Goal: Information Seeking & Learning: Stay updated

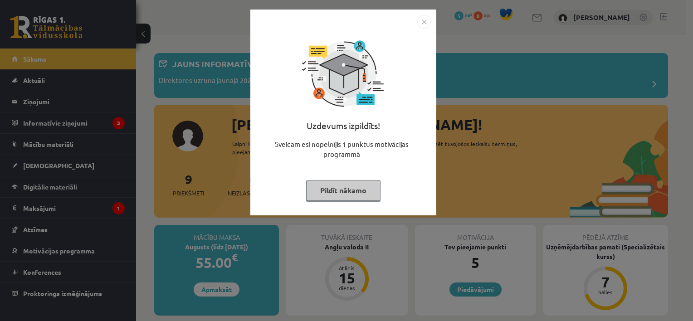
click at [361, 183] on button "Pildīt nākamo" at bounding box center [343, 190] width 74 height 21
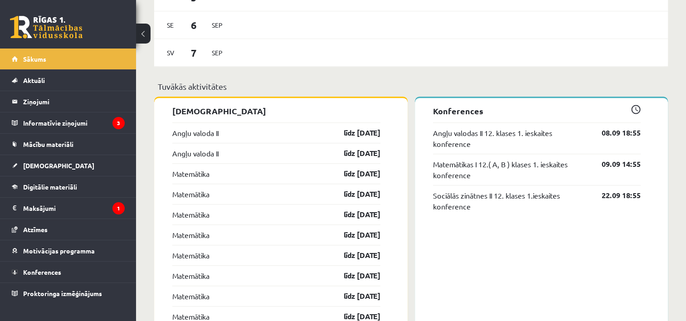
scroll to position [725, 0]
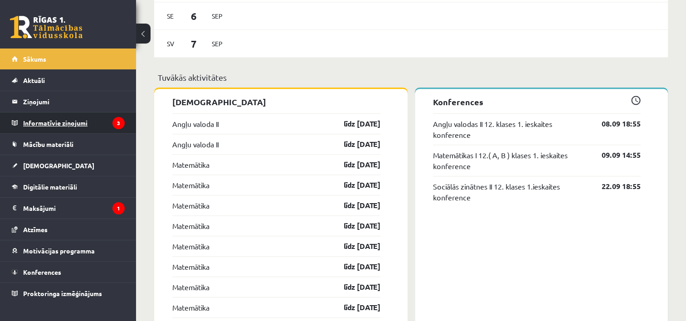
click at [67, 122] on legend "Informatīvie ziņojumi 3" at bounding box center [74, 122] width 102 height 21
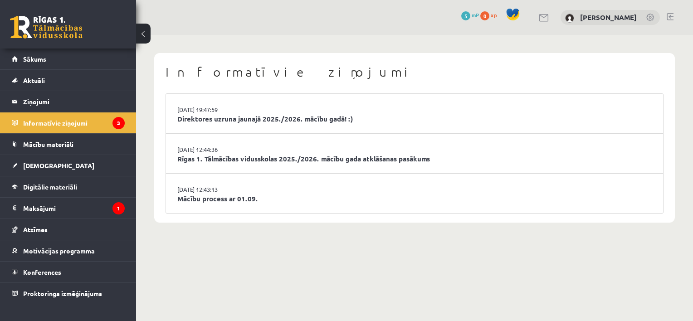
click at [256, 199] on link "Mācību process ar 01.09." at bounding box center [414, 199] width 474 height 10
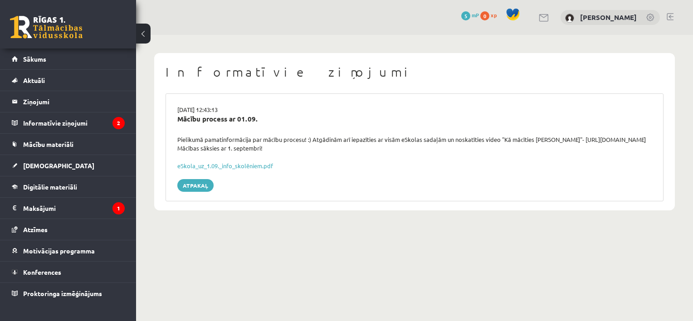
click at [143, 40] on button at bounding box center [143, 34] width 15 height 20
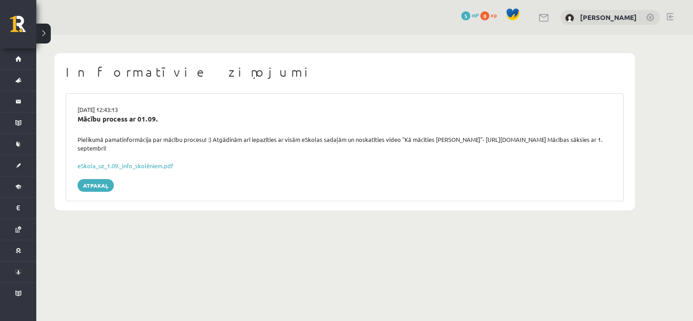
click at [51, 35] on div "Informatīvie ziņojumi 29.08.2025 12:43:13 Mācību process ar 01.09. Pielikumā pa…" at bounding box center [344, 132] width 617 height 194
click at [45, 41] on button at bounding box center [43, 34] width 15 height 20
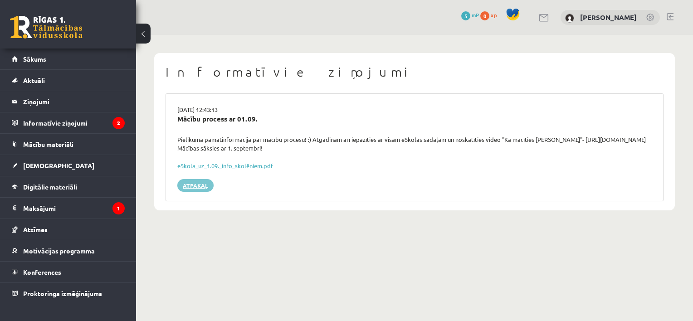
click at [199, 190] on link "Atpakaļ" at bounding box center [195, 185] width 36 height 13
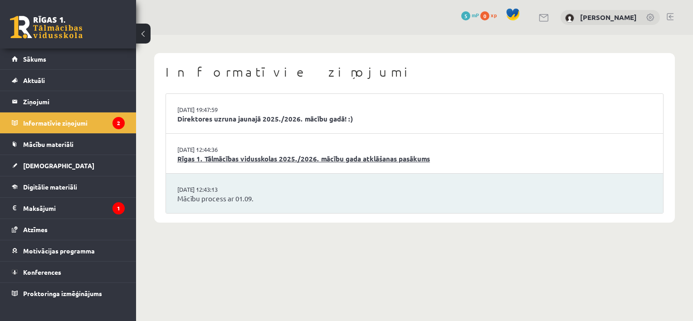
click at [221, 160] on link "Rīgas 1. Tālmācības vidusskolas 2025./2026. mācību gada atklāšanas pasākums" at bounding box center [414, 159] width 474 height 10
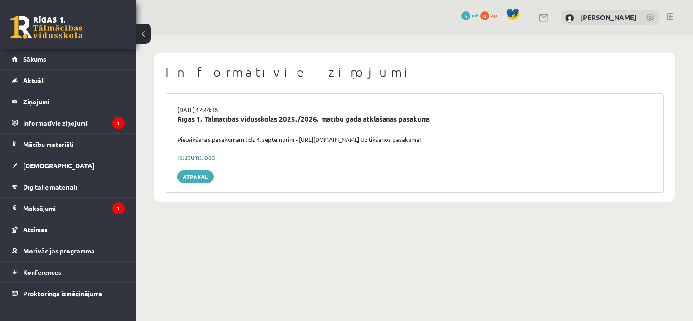
click at [209, 157] on link "Ielūgums.jpeg" at bounding box center [196, 157] width 38 height 8
click at [212, 175] on link "Atpakaļ" at bounding box center [195, 176] width 36 height 13
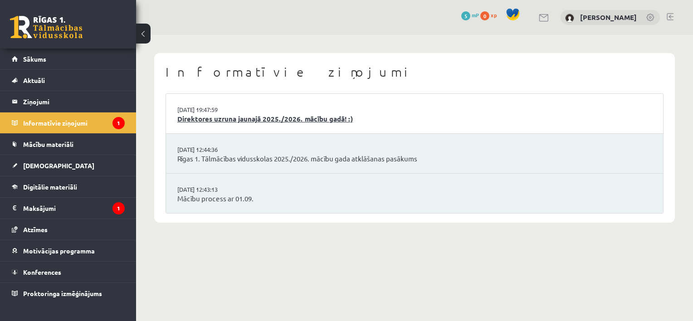
click at [247, 121] on link "Direktores uzruna jaunajā 2025./2026. mācību gadā! :)" at bounding box center [414, 119] width 474 height 10
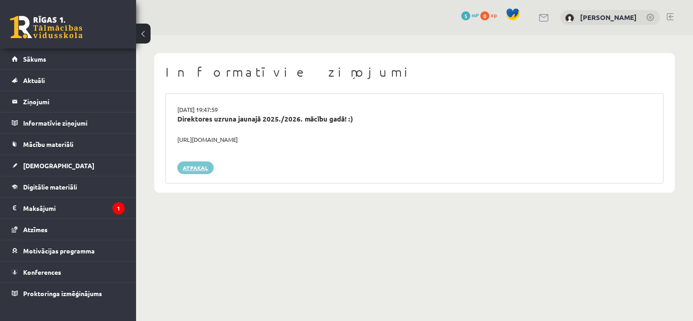
click at [203, 170] on link "Atpakaļ" at bounding box center [195, 167] width 36 height 13
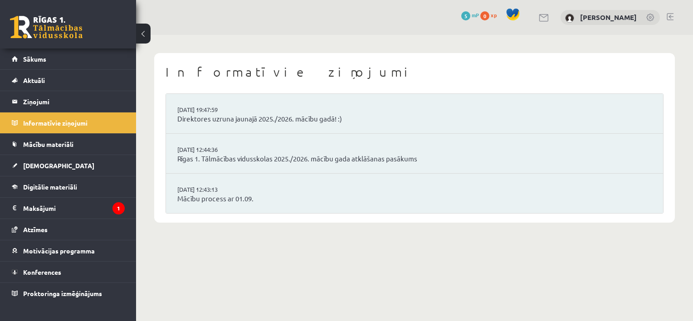
click at [51, 20] on link at bounding box center [46, 27] width 73 height 23
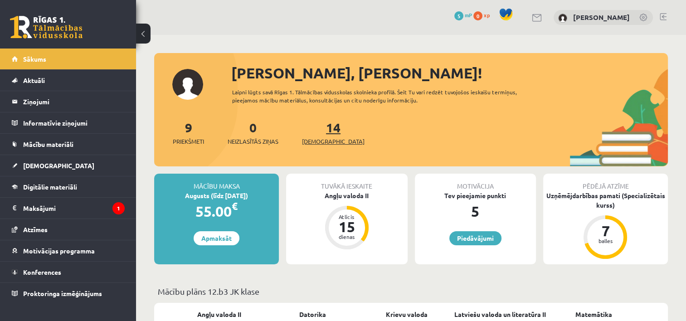
click at [323, 131] on link "14 Ieskaites" at bounding box center [333, 132] width 63 height 27
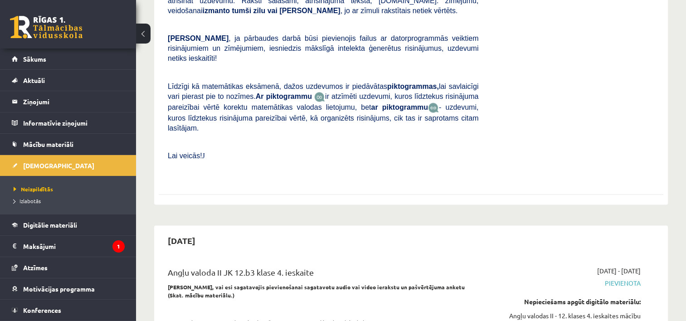
scroll to position [4878, 0]
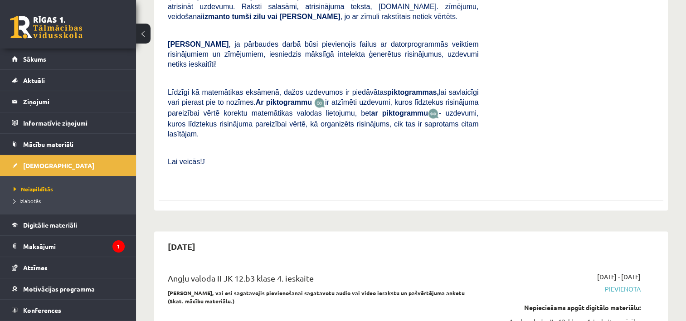
click at [51, 25] on link at bounding box center [46, 27] width 73 height 23
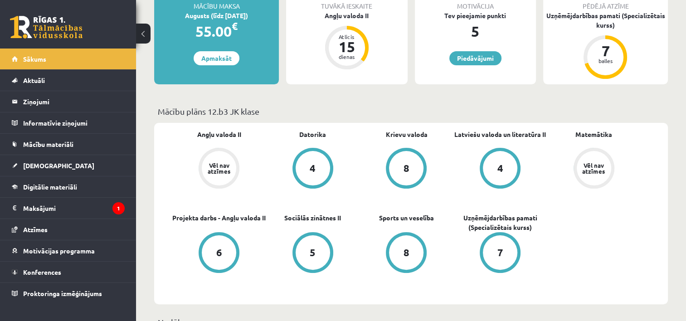
scroll to position [139, 0]
